Goal: Task Accomplishment & Management: Use online tool/utility

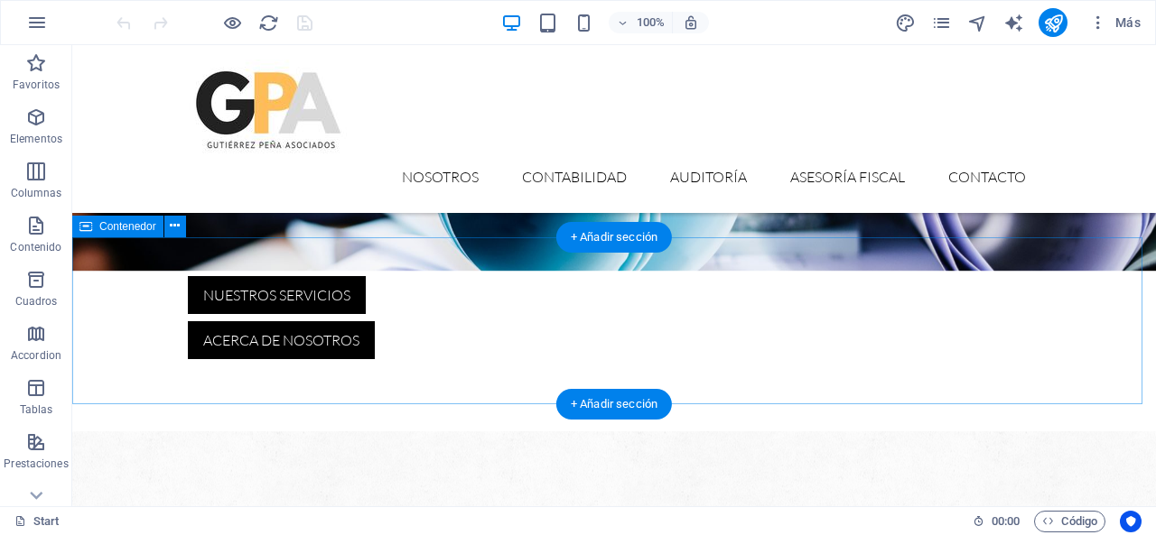
scroll to position [652, 0]
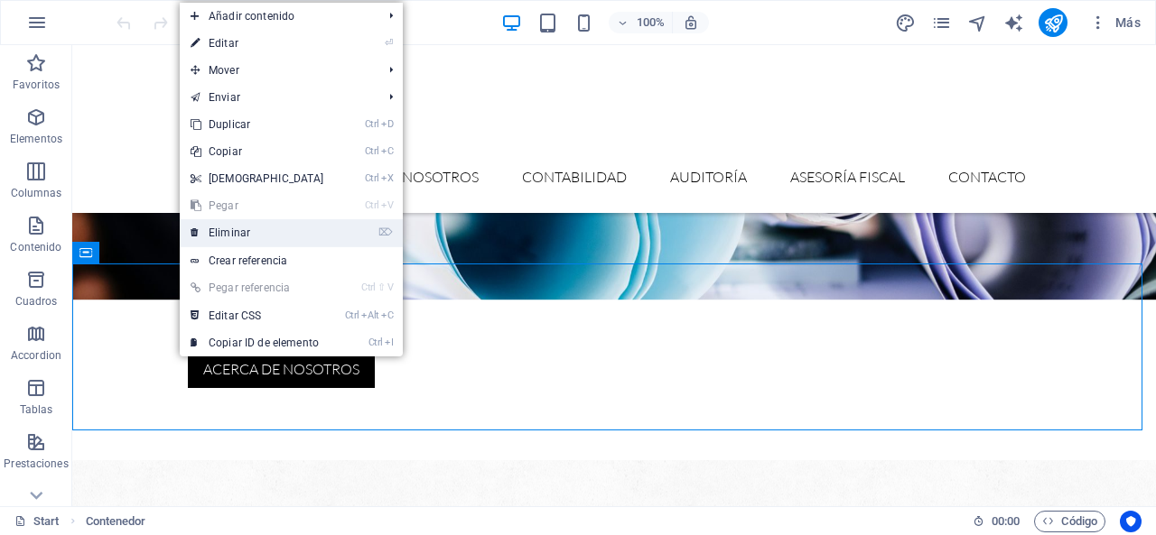
click at [202, 243] on link "⌦ Eliminar" at bounding box center [257, 232] width 155 height 27
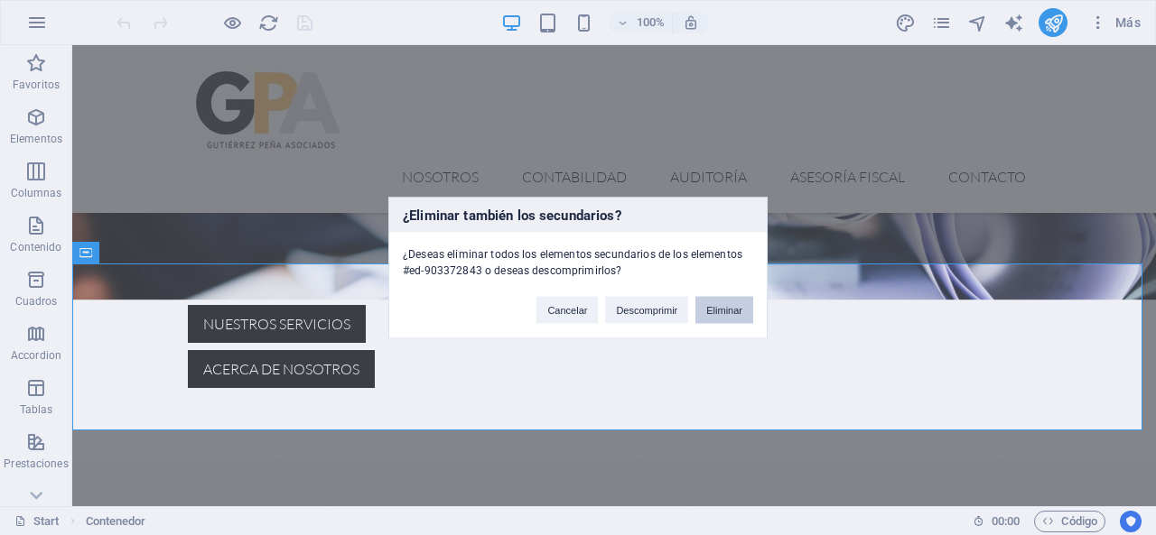
click at [719, 311] on button "Eliminar" at bounding box center [724, 309] width 58 height 27
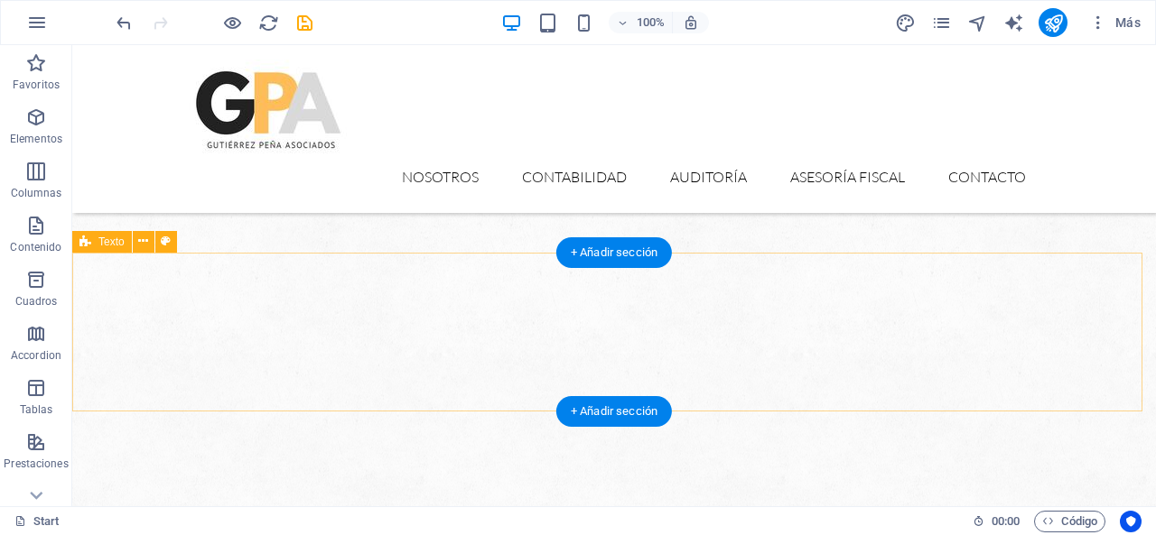
scroll to position [1004, 0]
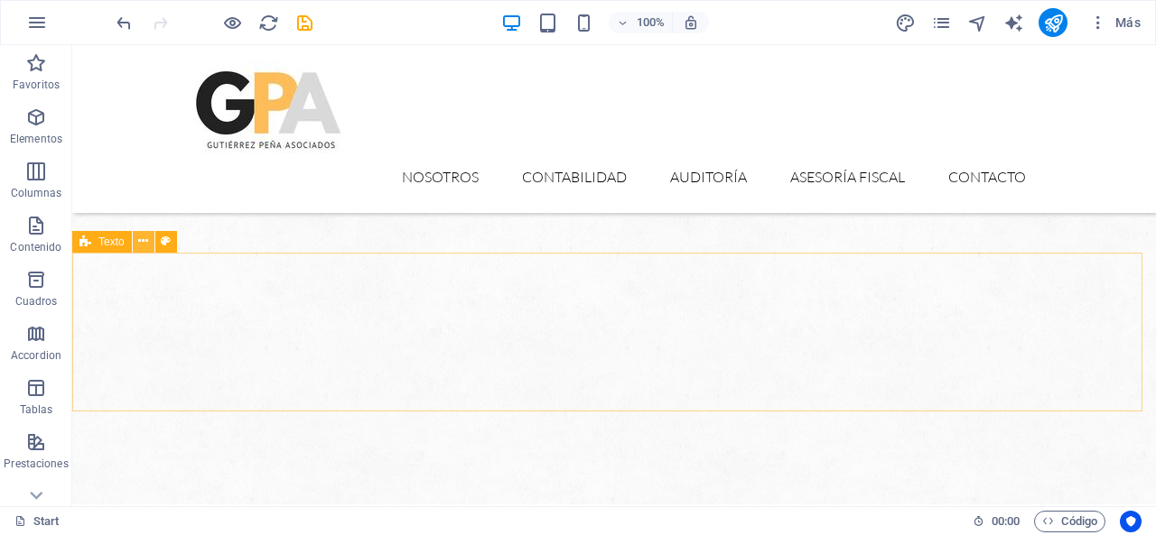
click at [141, 243] on icon at bounding box center [143, 241] width 10 height 19
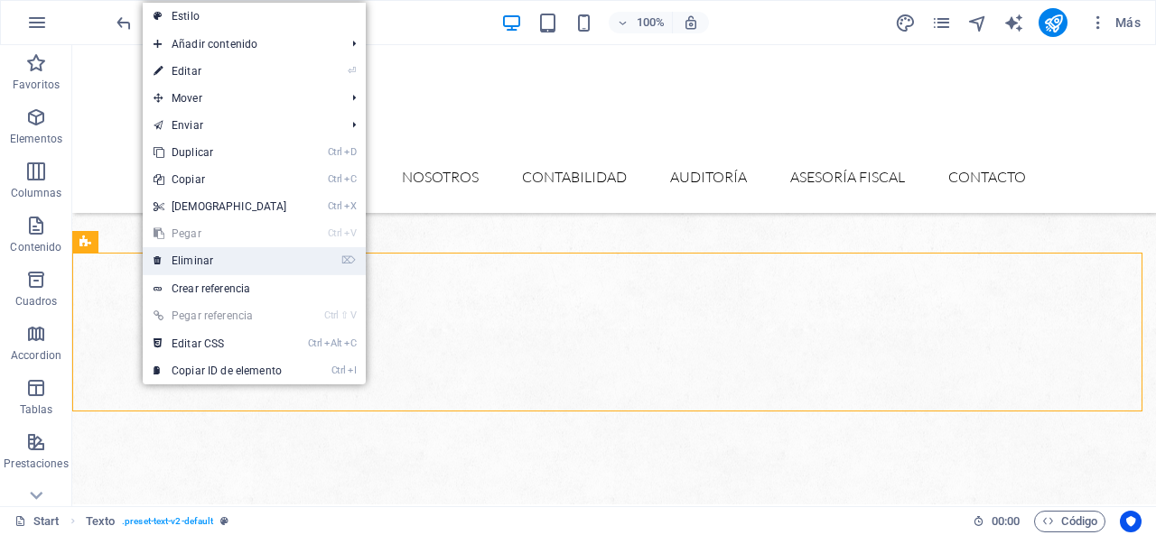
click at [182, 262] on link "⌦ Eliminar" at bounding box center [220, 260] width 155 height 27
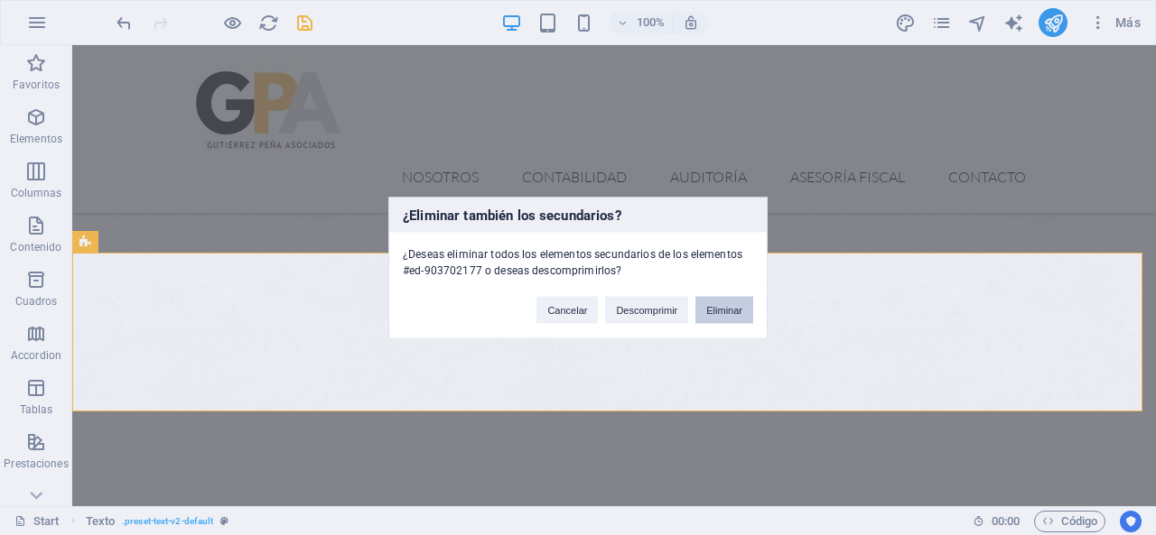
click at [729, 311] on button "Eliminar" at bounding box center [724, 309] width 58 height 27
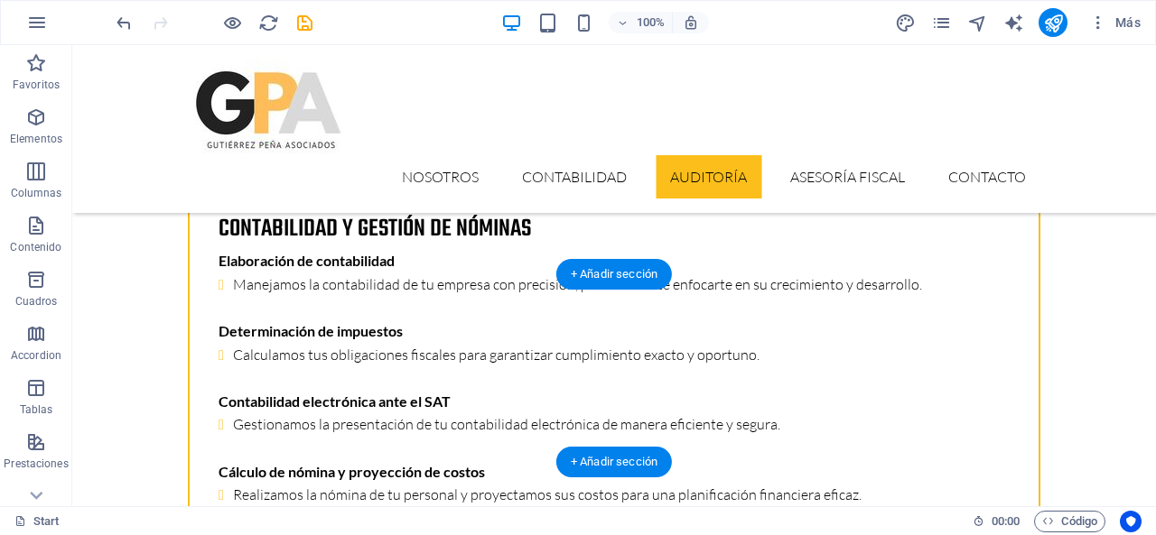
scroll to position [3860, 0]
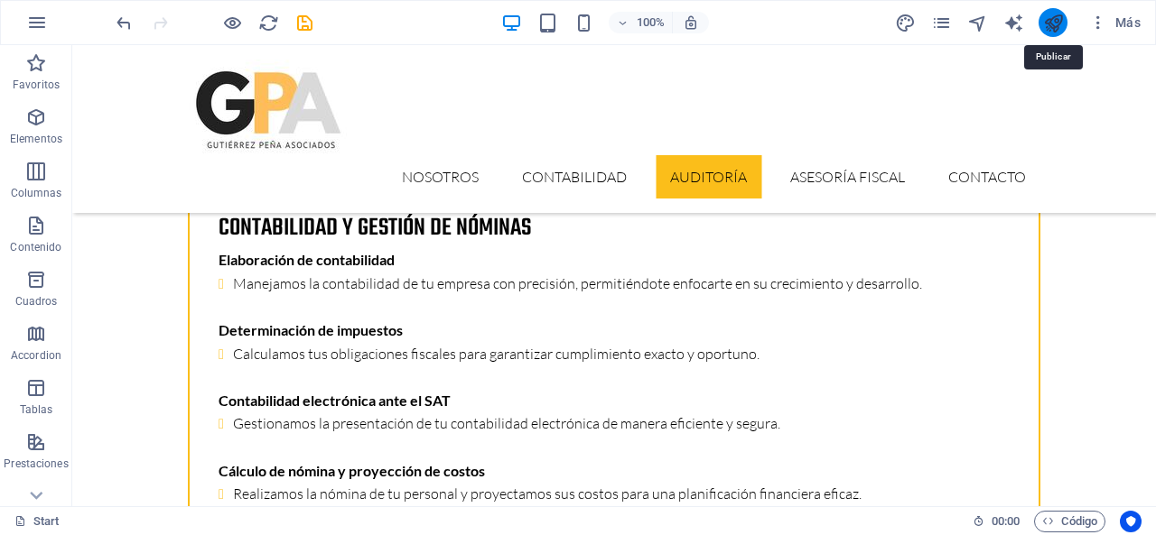
click at [0, 0] on icon "publish" at bounding box center [0, 0] width 0 height 0
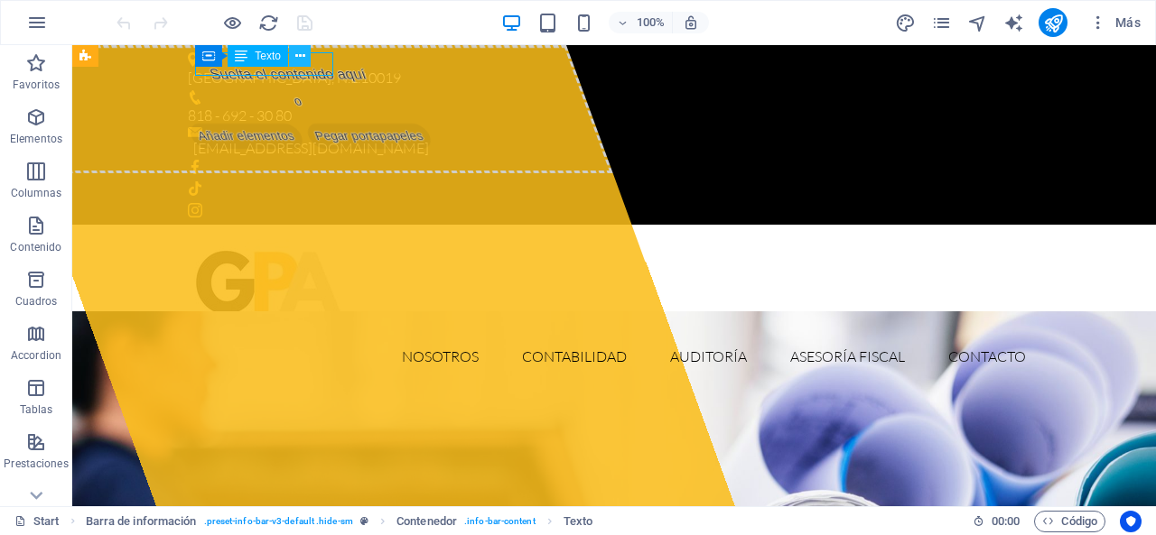
click at [300, 56] on icon at bounding box center [300, 56] width 10 height 19
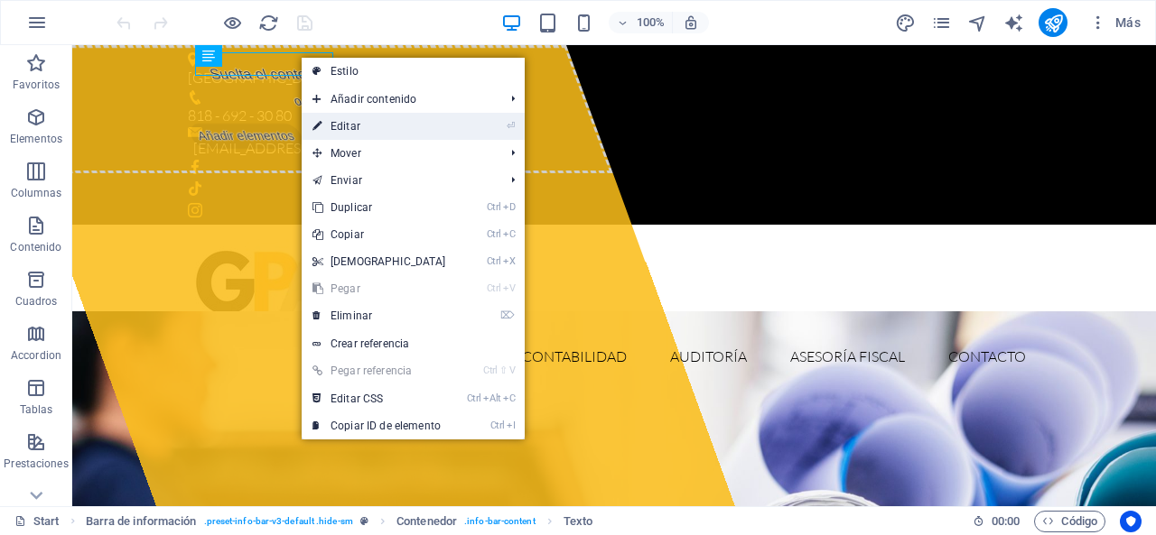
click at [323, 128] on link "⏎ Editar" at bounding box center [379, 126] width 155 height 27
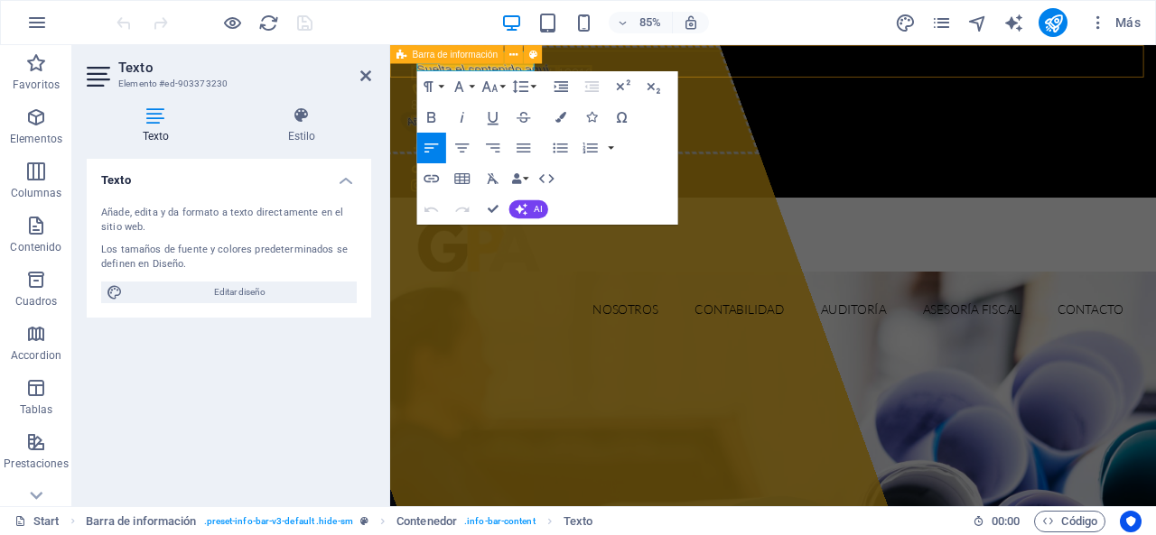
click at [592, 66] on div "[GEOGRAPHIC_DATA], N.L. 10019 818 - 692 - 30 80 [EMAIL_ADDRESS][DOMAIN_NAME]" at bounding box center [840, 135] width 901 height 180
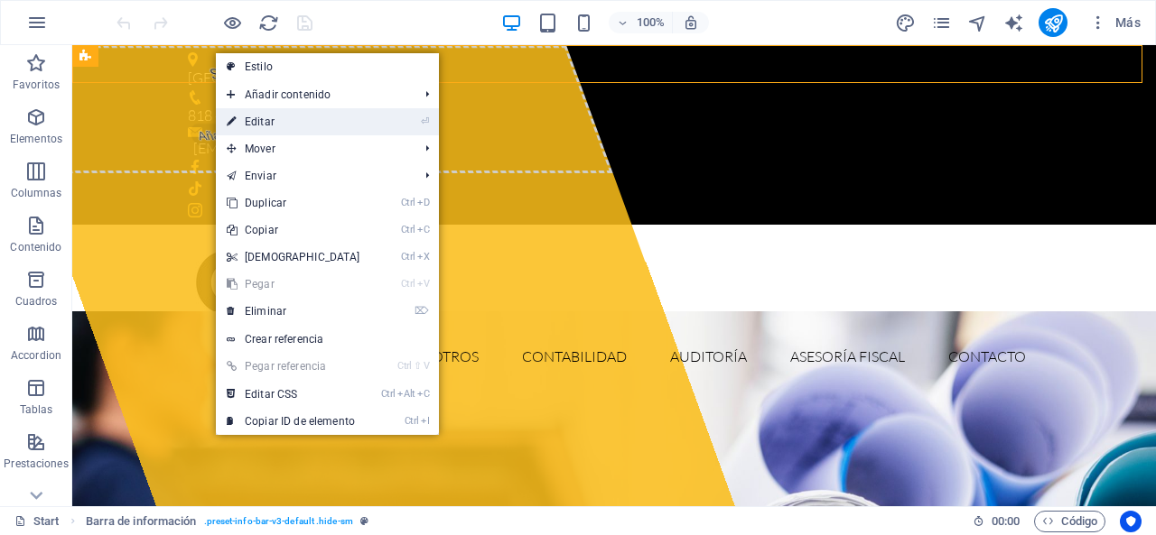
click at [247, 120] on link "⏎ Editar" at bounding box center [293, 121] width 155 height 27
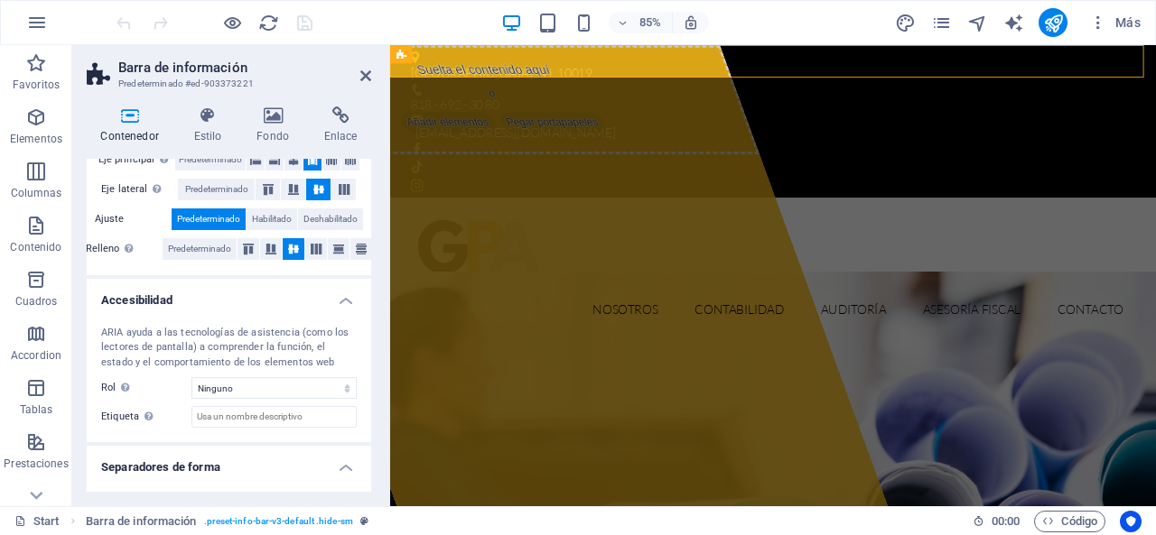
scroll to position [386, 0]
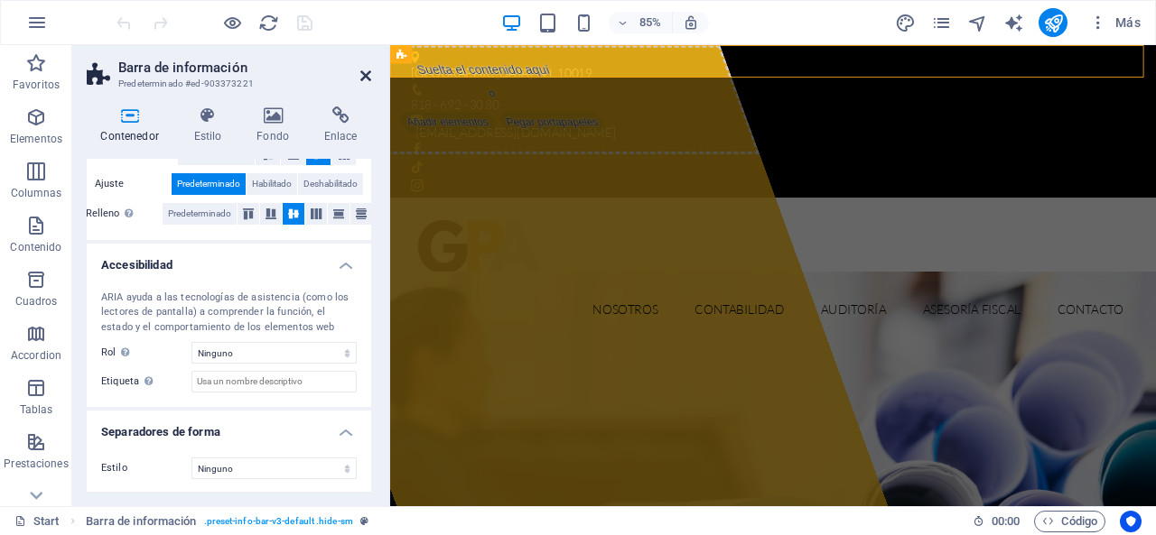
click at [363, 76] on icon at bounding box center [365, 76] width 11 height 14
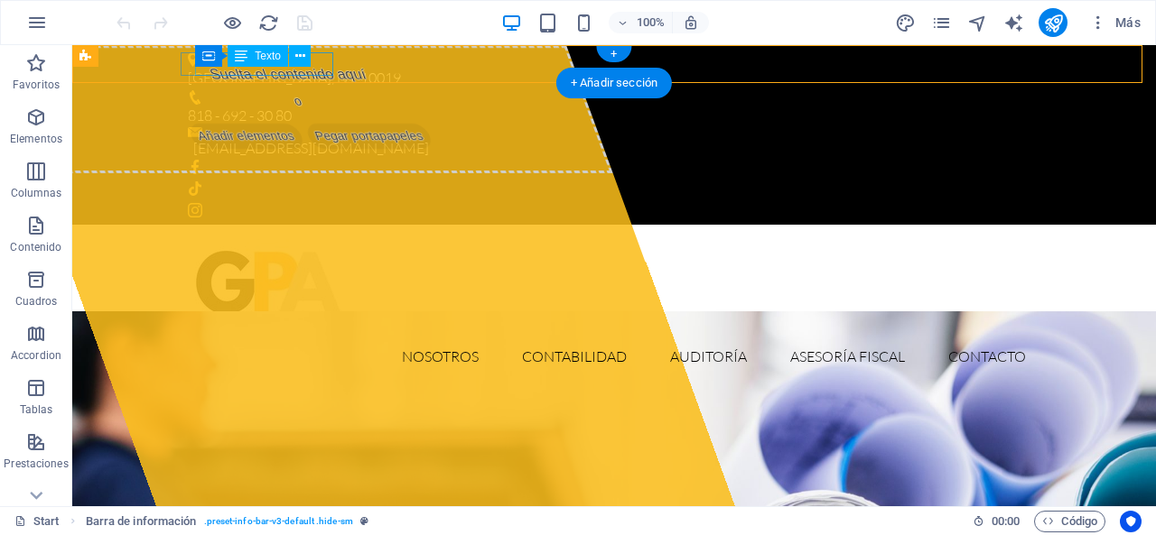
click at [320, 71] on div "[GEOGRAPHIC_DATA], N.L. 10019" at bounding box center [607, 78] width 838 height 23
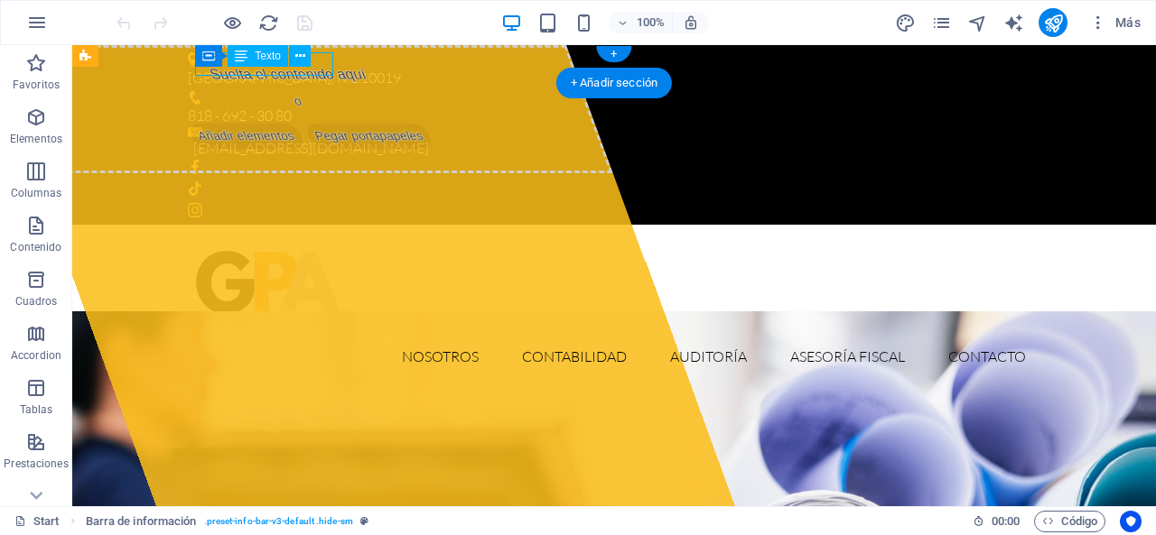
click at [320, 71] on div "[GEOGRAPHIC_DATA], N.L. 10019" at bounding box center [607, 78] width 838 height 23
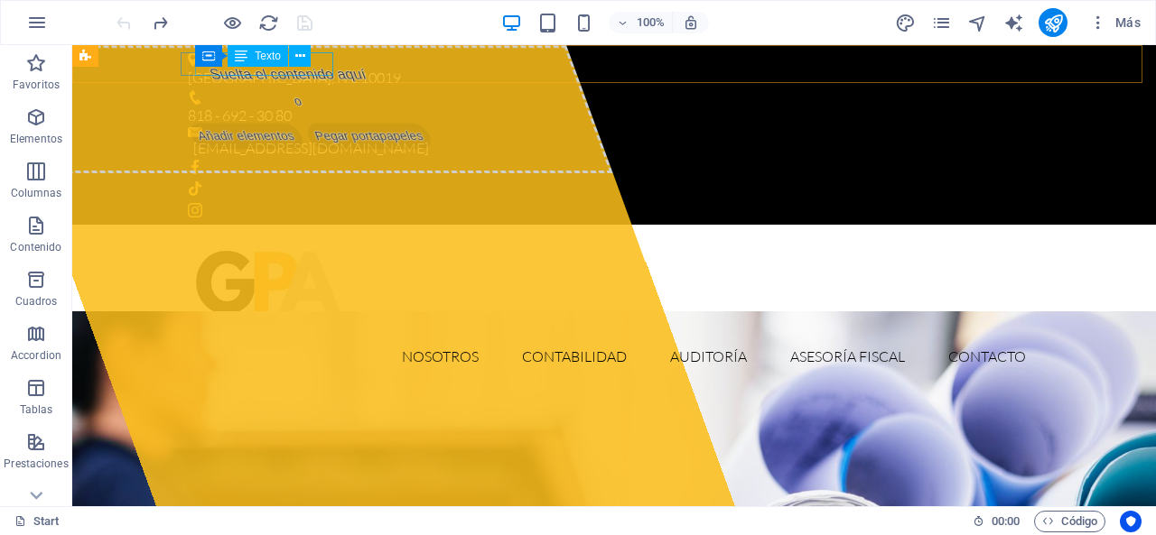
click at [278, 70] on div "[GEOGRAPHIC_DATA], N.L. 10019" at bounding box center [607, 78] width 838 height 23
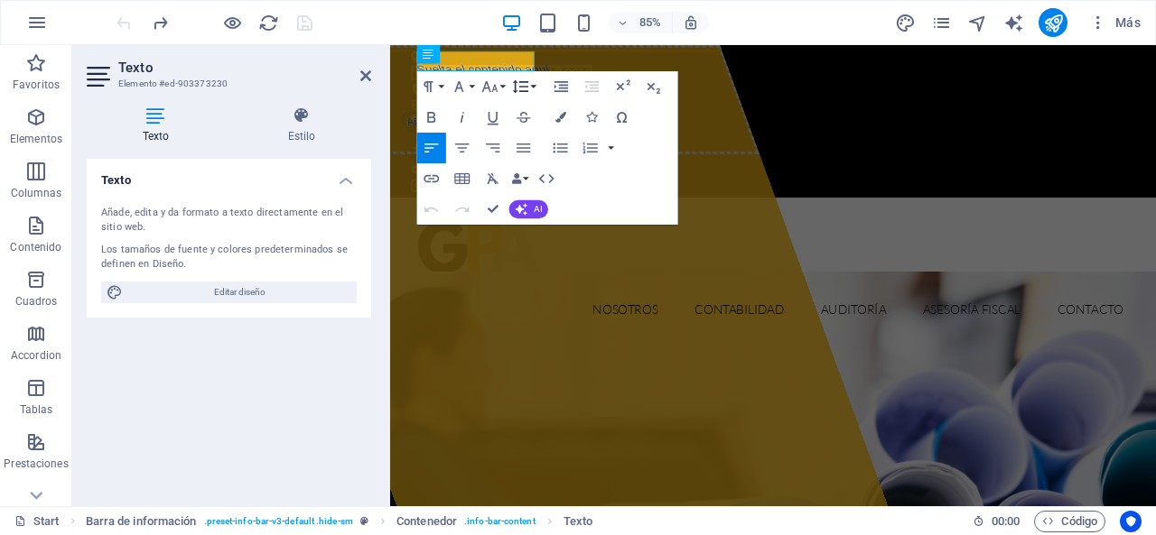
click at [509, 74] on button "Line Height" at bounding box center [523, 86] width 29 height 31
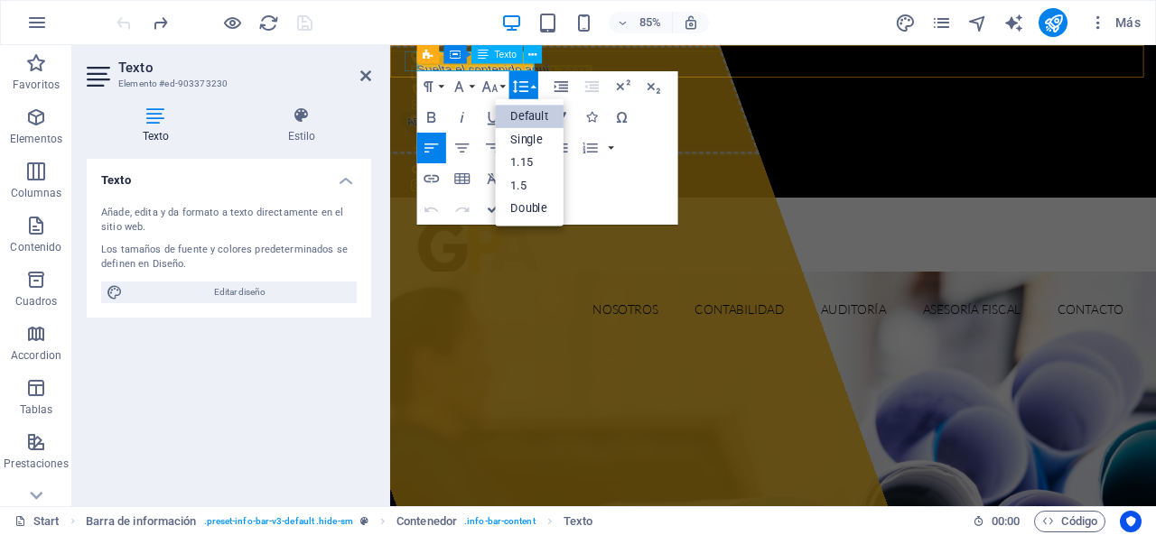
click at [484, 72] on p "[GEOGRAPHIC_DATA], N.L. 10019" at bounding box center [833, 78] width 838 height 23
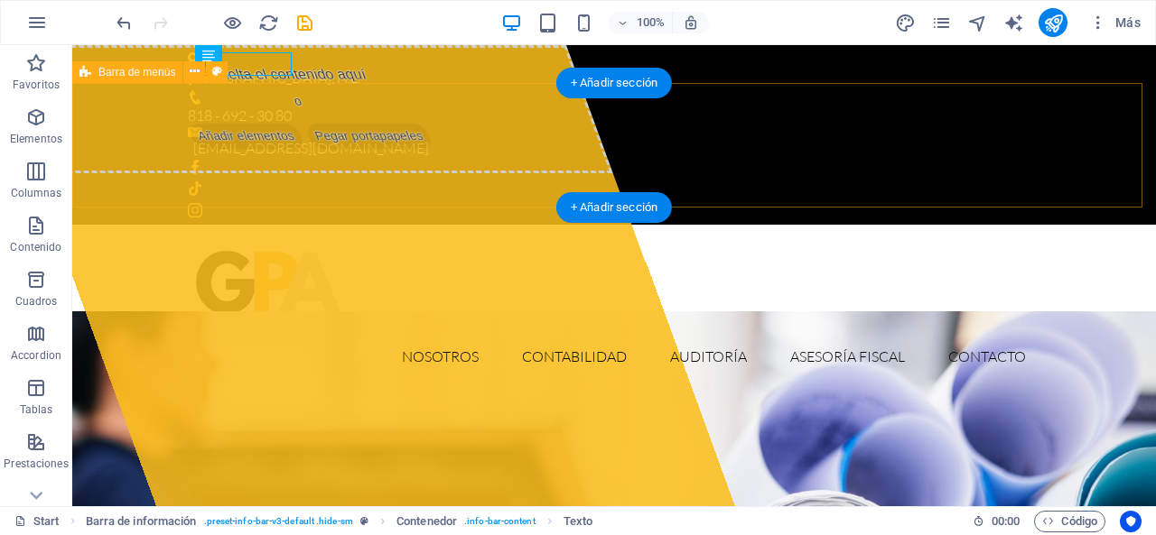
click at [404, 225] on div "Nosotros Contabilidad Auditoría Asesoría Fiscal Contacto" at bounding box center [613, 309] width 1083 height 168
